Goal: Task Accomplishment & Management: Use online tool/utility

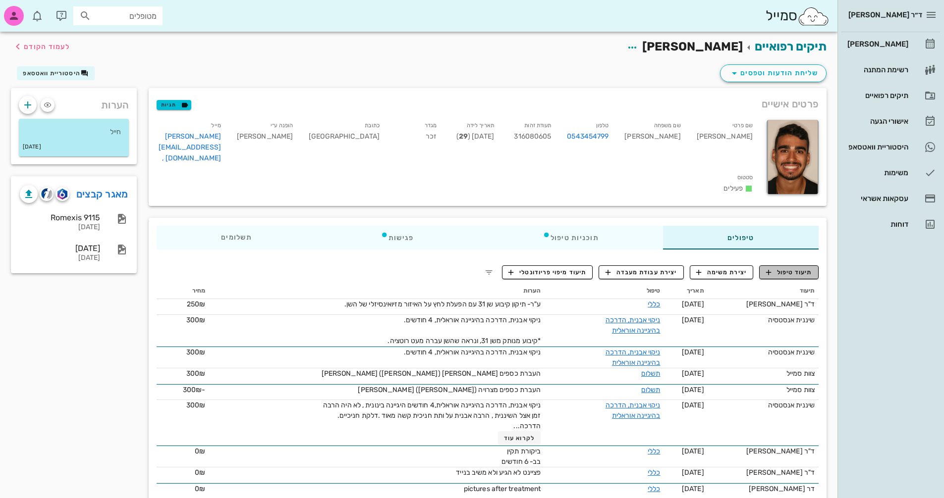
click at [798, 271] on span "תיעוד טיפול" at bounding box center [789, 272] width 46 height 9
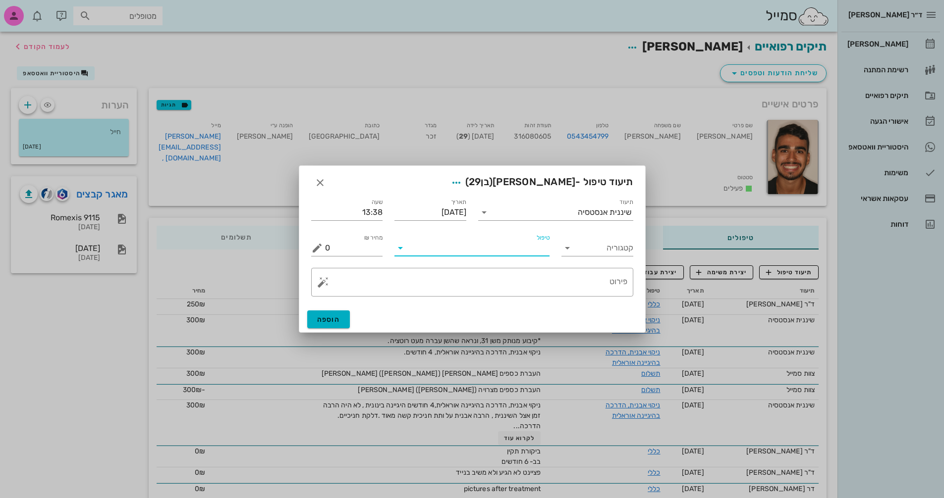
click at [472, 249] on input "טיפול" at bounding box center [478, 248] width 141 height 16
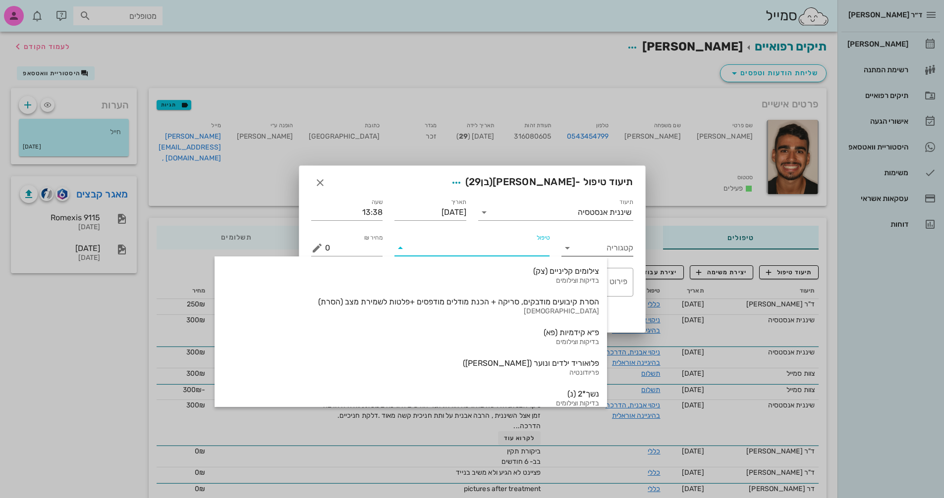
click at [598, 246] on input "קטגוריה" at bounding box center [605, 248] width 56 height 16
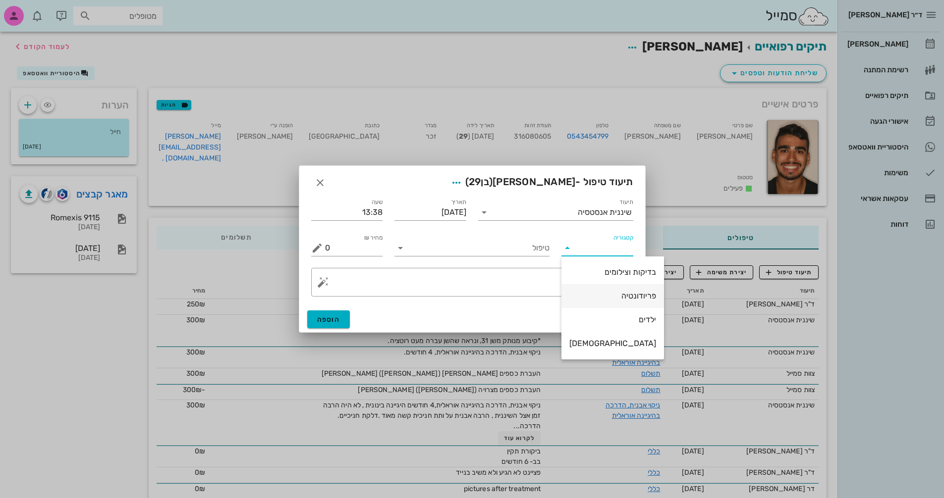
click at [608, 293] on div "פריודונטיה" at bounding box center [612, 295] width 87 height 9
type input "פריודונטיה"
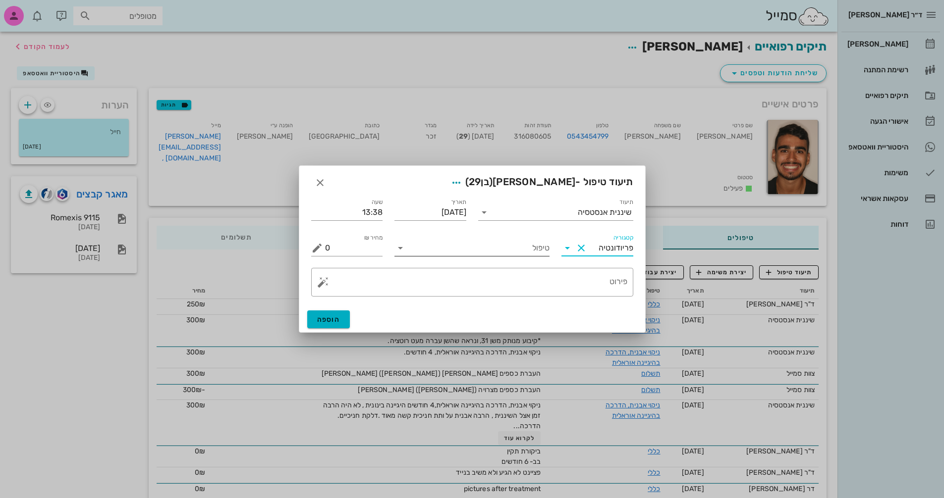
click at [508, 251] on input "טיפול" at bounding box center [478, 248] width 141 height 16
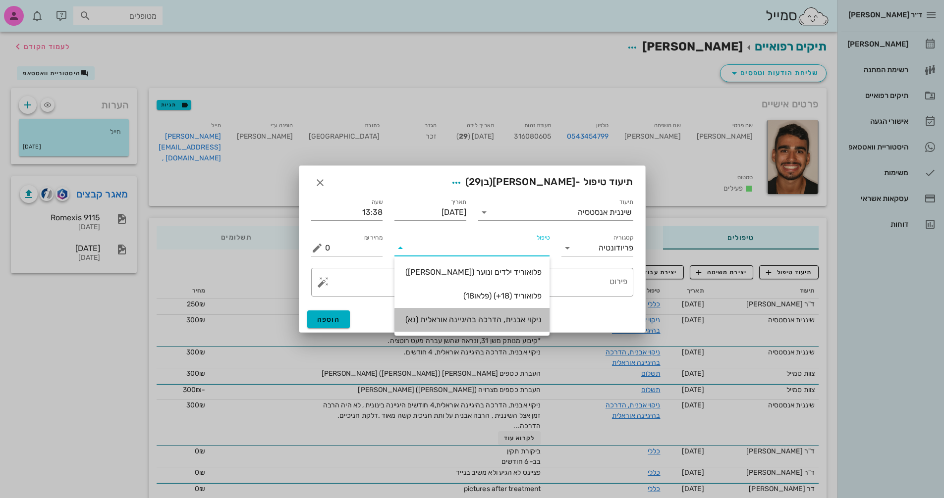
click at [509, 320] on div "ניקוי אבנית, הדרכה בהיגיינה אוראלית (נא)" at bounding box center [471, 319] width 139 height 9
type input "300"
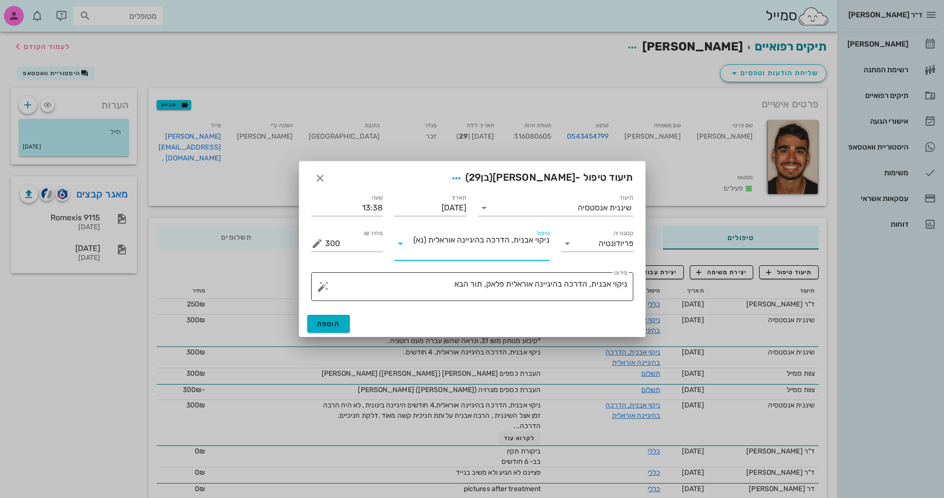
click at [441, 284] on textarea "ניקוי אבנית, הדרכה בהיגיינה אוראלית פלאק, תור הבא" at bounding box center [476, 289] width 302 height 24
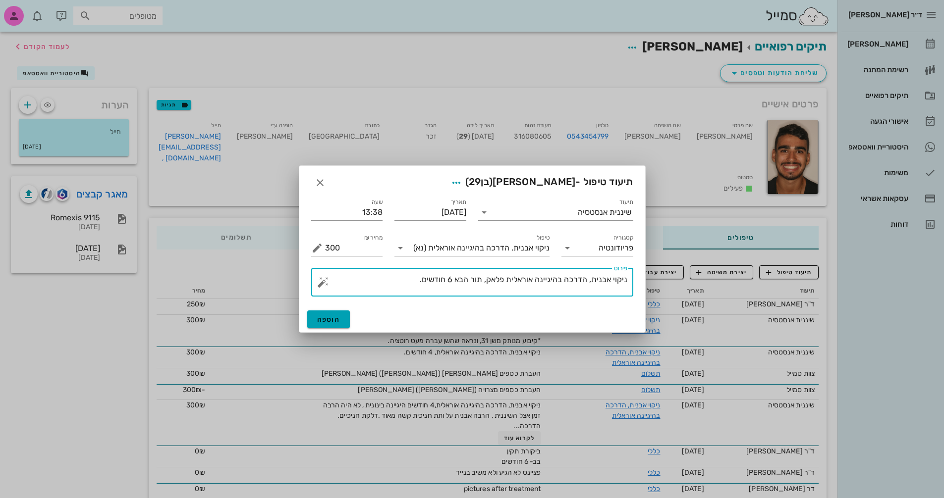
type textarea "ניקוי אבנית, הדרכה בהיגיינה אוראלית פלאק, תור הבא 6 חודשים."
click at [330, 319] on span "הוספה" at bounding box center [328, 320] width 23 height 8
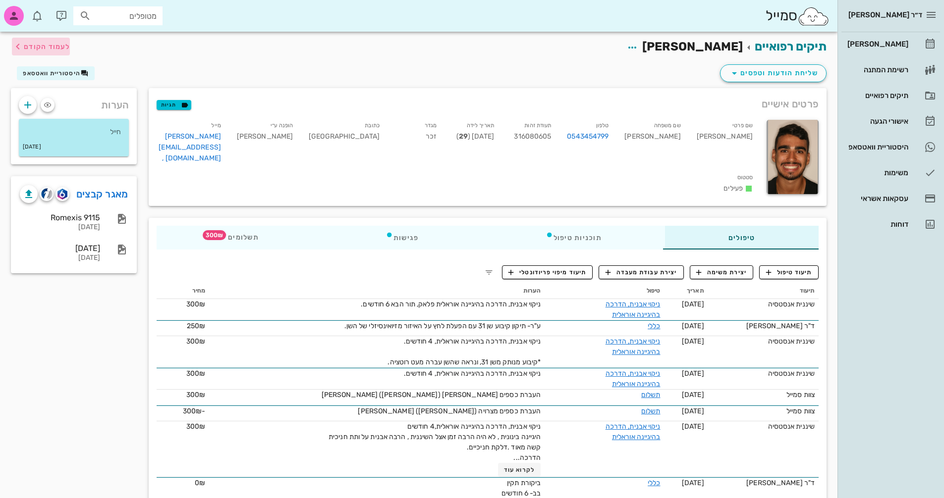
click at [40, 47] on span "לעמוד הקודם" at bounding box center [47, 47] width 46 height 8
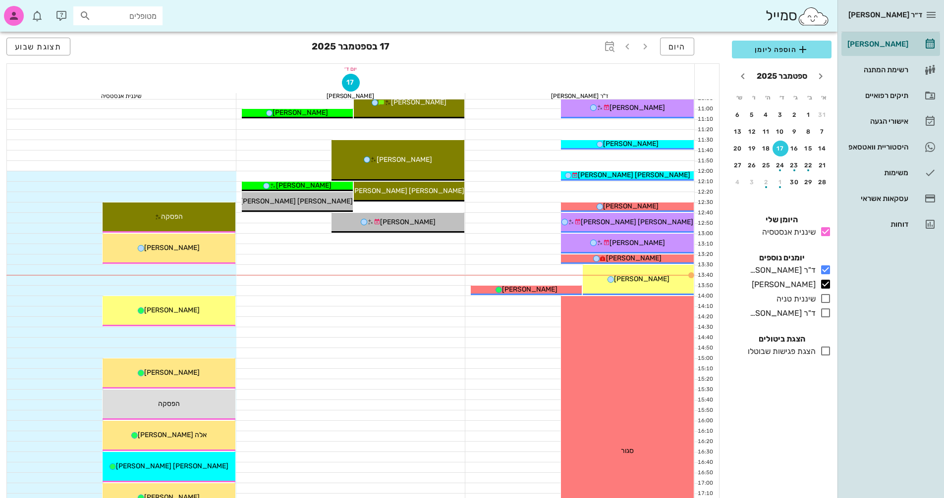
scroll to position [297, 0]
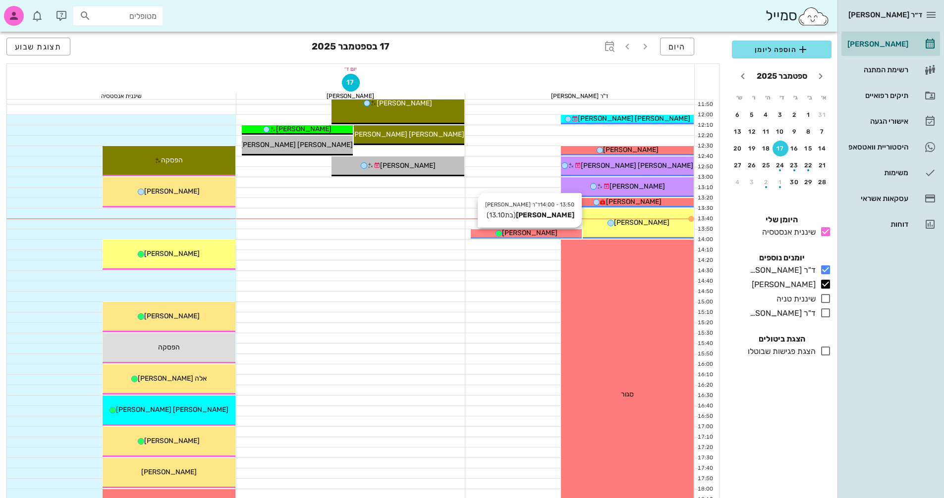
click at [523, 233] on span "ליה אידן" at bounding box center [529, 233] width 55 height 8
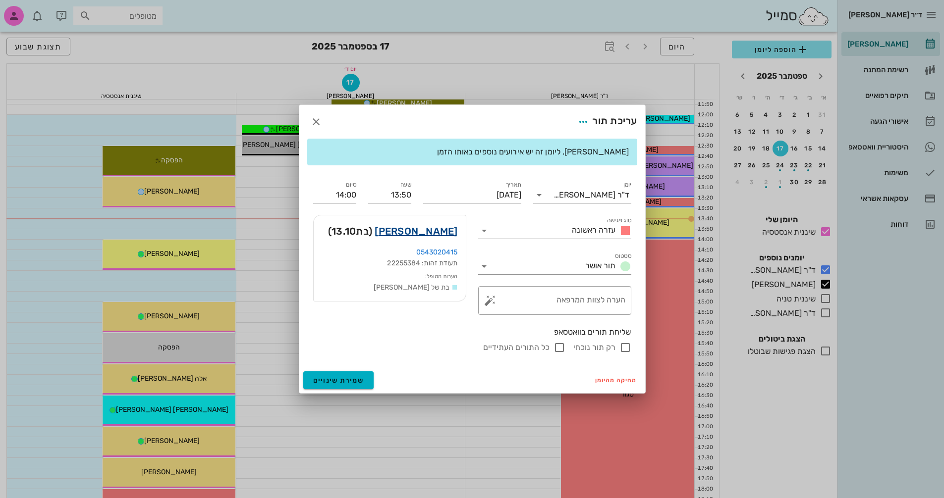
click at [441, 228] on link "ליה אידן" at bounding box center [416, 231] width 83 height 16
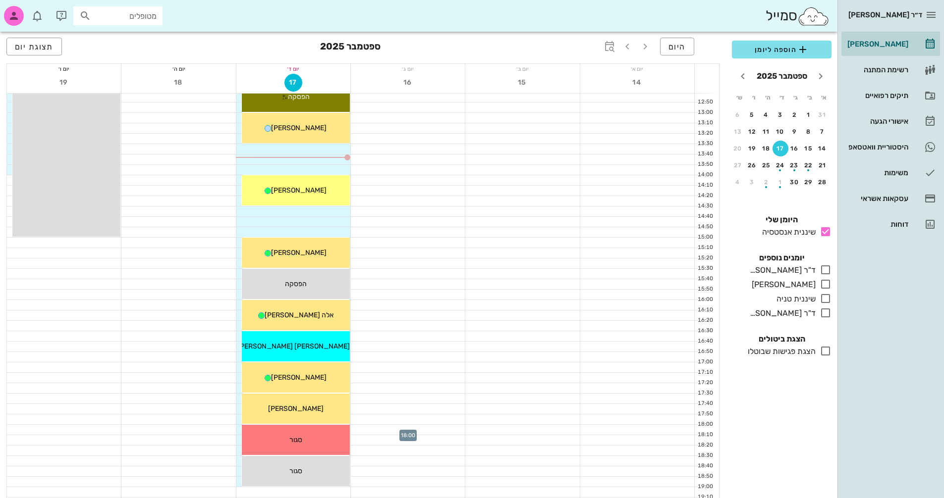
scroll to position [347, 0]
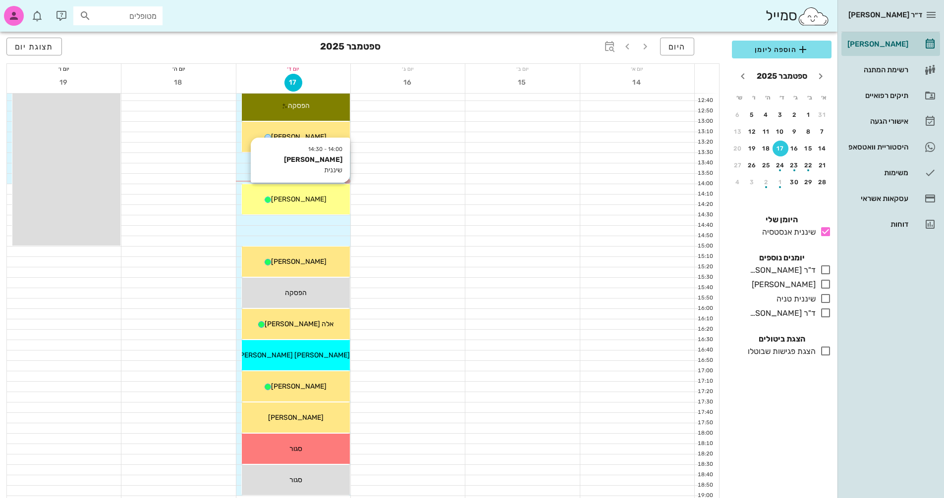
click at [303, 205] on div "14:00 - 14:30 [PERSON_NAME] שיננית [PERSON_NAME]" at bounding box center [296, 199] width 108 height 30
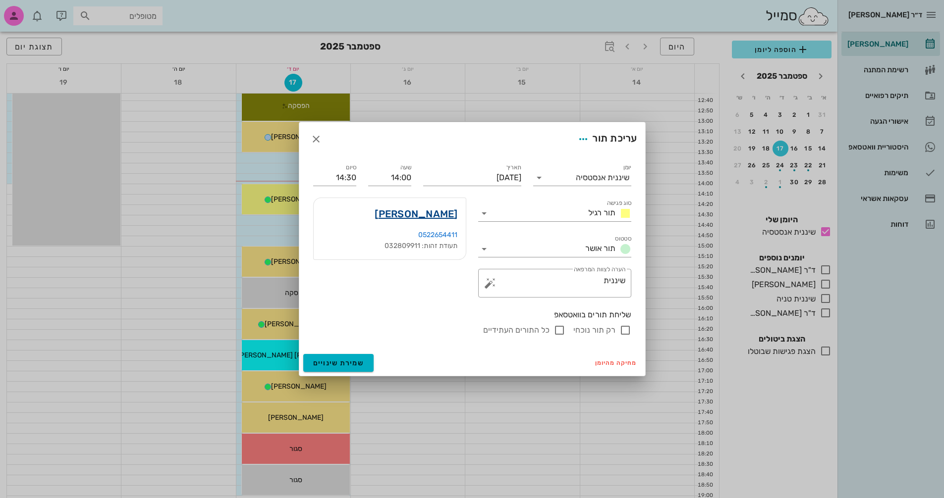
click at [442, 217] on link "[PERSON_NAME]" at bounding box center [416, 214] width 83 height 16
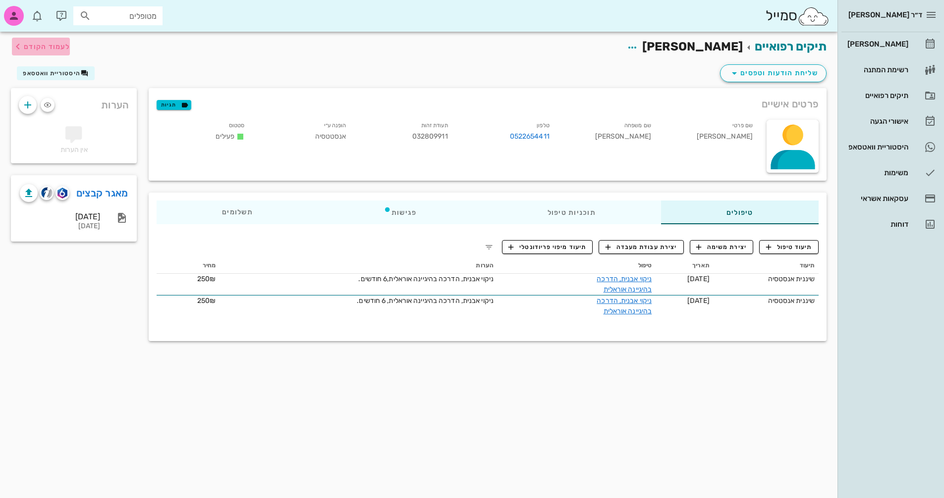
click at [37, 45] on span "לעמוד הקודם" at bounding box center [47, 47] width 46 height 8
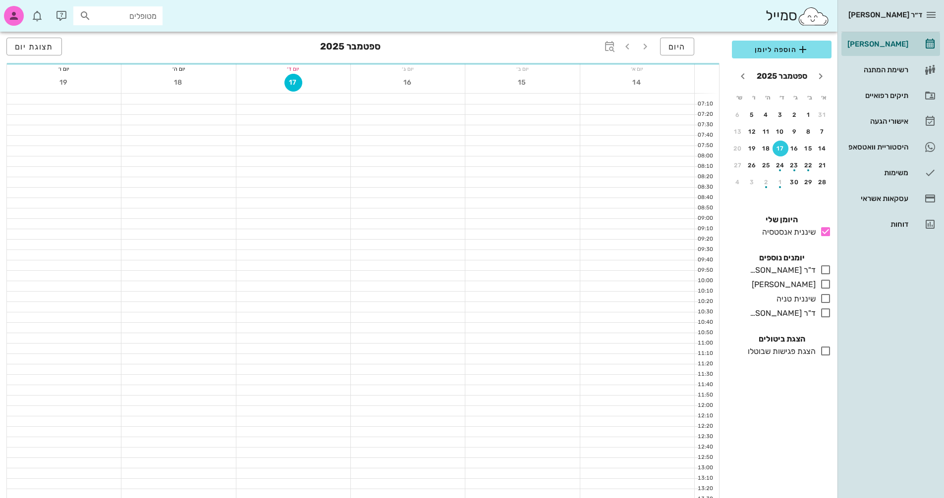
scroll to position [347, 0]
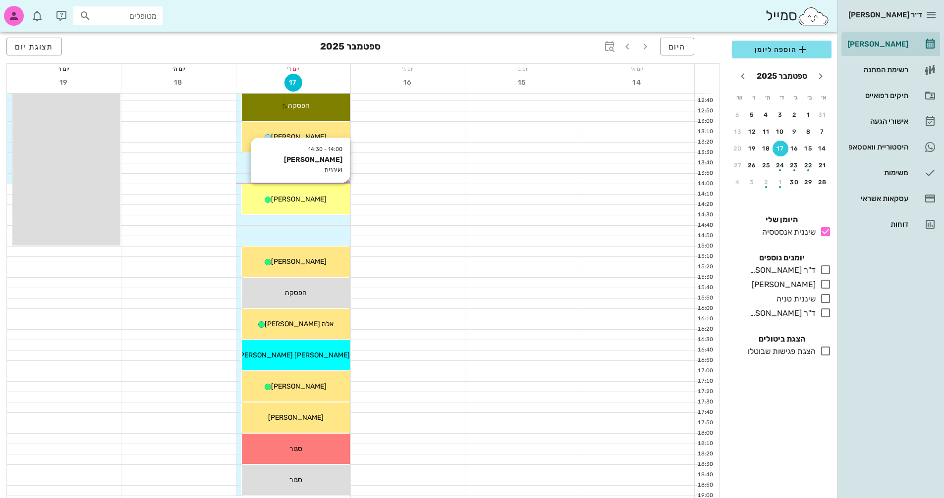
click at [303, 199] on span "[PERSON_NAME]" at bounding box center [298, 199] width 55 height 8
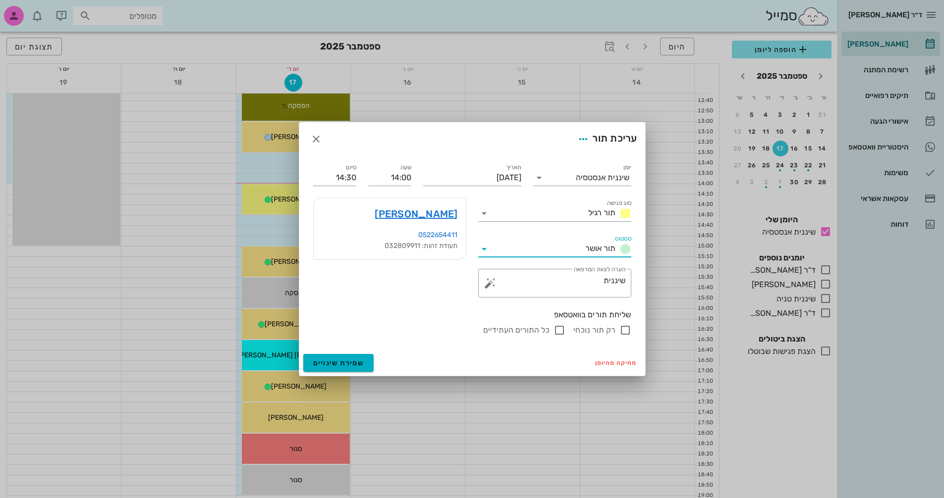
click at [555, 254] on input "סטטוס" at bounding box center [536, 249] width 89 height 16
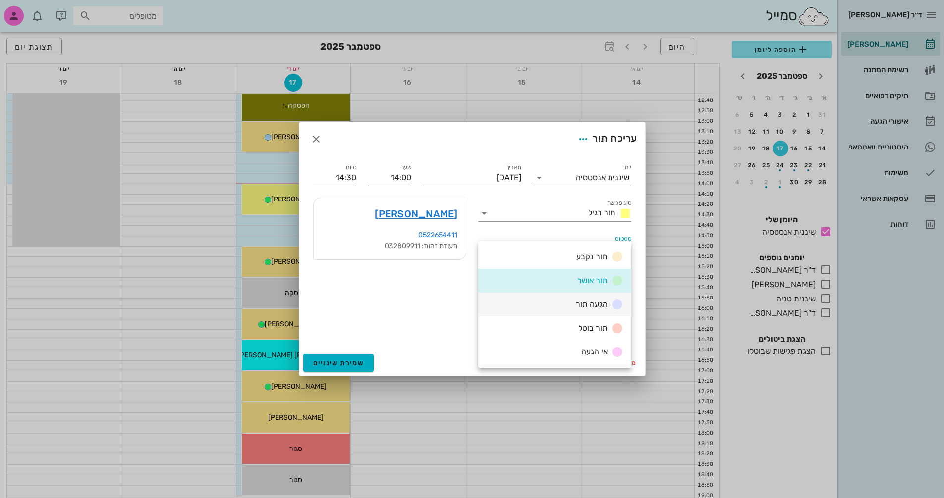
click at [586, 307] on span "הגעה תור" at bounding box center [592, 304] width 32 height 9
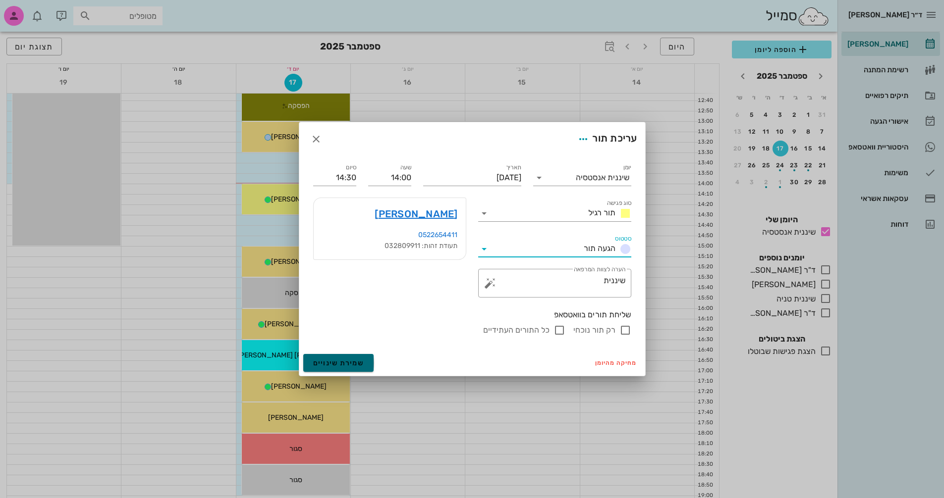
click at [357, 361] on span "שמירת שינויים" at bounding box center [338, 363] width 51 height 8
